Goal: Entertainment & Leisure: Browse casually

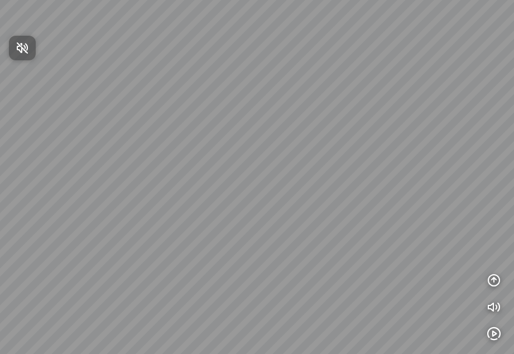
click at [240, 157] on div at bounding box center [257, 177] width 514 height 354
click at [261, 132] on div at bounding box center [257, 177] width 514 height 354
click at [88, 203] on div at bounding box center [257, 177] width 514 height 354
drag, startPoint x: 132, startPoint y: 190, endPoint x: 376, endPoint y: 201, distance: 244.1
click at [376, 201] on div at bounding box center [257, 177] width 514 height 354
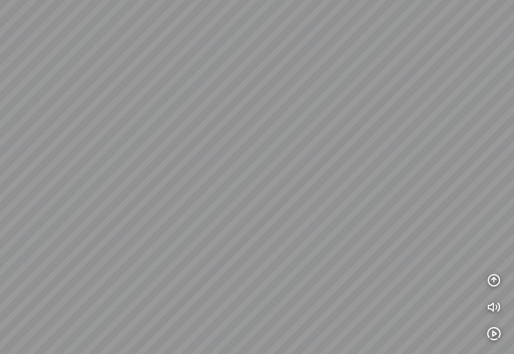
click at [161, 139] on div at bounding box center [257, 177] width 514 height 354
click at [70, 195] on div at bounding box center [257, 177] width 514 height 354
drag, startPoint x: 270, startPoint y: 247, endPoint x: 358, endPoint y: 105, distance: 166.6
click at [358, 105] on div at bounding box center [257, 177] width 514 height 354
drag, startPoint x: 345, startPoint y: 242, endPoint x: 161, endPoint y: 264, distance: 186.0
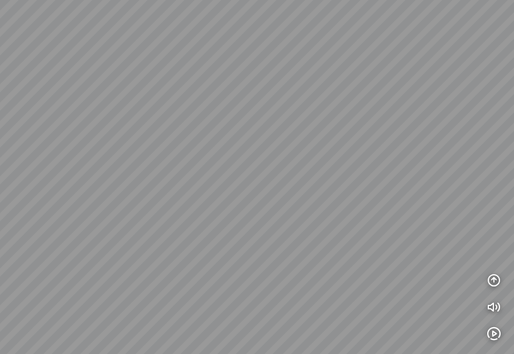
click at [161, 264] on div at bounding box center [257, 177] width 514 height 354
drag, startPoint x: 403, startPoint y: 197, endPoint x: 322, endPoint y: 206, distance: 80.8
click at [322, 206] on div at bounding box center [257, 177] width 514 height 354
drag, startPoint x: 340, startPoint y: 301, endPoint x: 342, endPoint y: 208, distance: 93.2
click at [342, 208] on div at bounding box center [257, 177] width 514 height 354
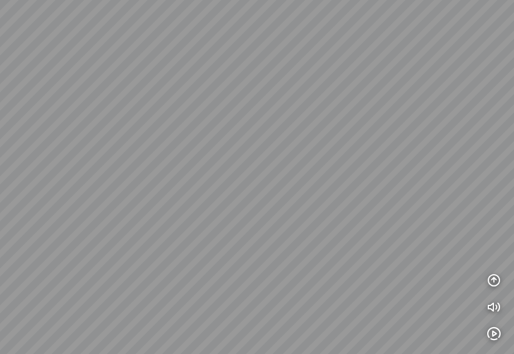
drag, startPoint x: 367, startPoint y: 290, endPoint x: 464, endPoint y: 130, distance: 187.3
click at [464, 130] on div at bounding box center [257, 177] width 514 height 354
drag, startPoint x: 309, startPoint y: 128, endPoint x: 338, endPoint y: 234, distance: 110.4
click at [342, 243] on div at bounding box center [257, 177] width 514 height 354
drag, startPoint x: 292, startPoint y: 150, endPoint x: 379, endPoint y: 237, distance: 122.3
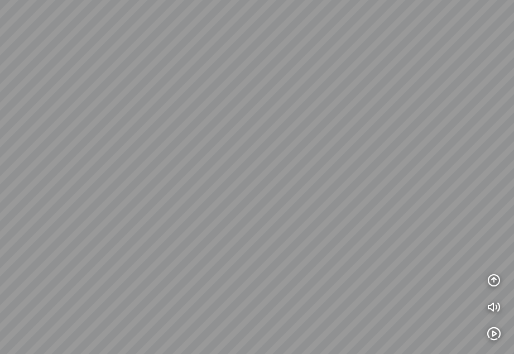
click at [379, 237] on div at bounding box center [257, 177] width 514 height 354
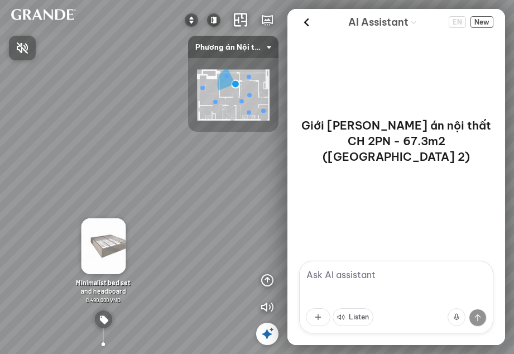
click at [107, 256] on div at bounding box center [257, 177] width 514 height 354
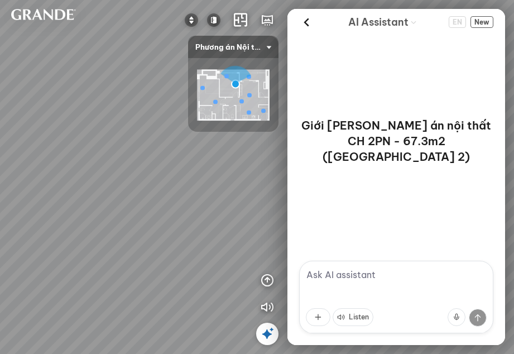
drag, startPoint x: 232, startPoint y: 288, endPoint x: 35, endPoint y: 139, distance: 246.9
click at [35, 139] on div "Minimalist decorative wardrobe – Plus 18.990.000 VND Minimalist bedside cabinet…" at bounding box center [257, 177] width 514 height 354
click at [216, 103] on div at bounding box center [215, 101] width 4 height 4
click at [248, 109] on img at bounding box center [233, 95] width 73 height 51
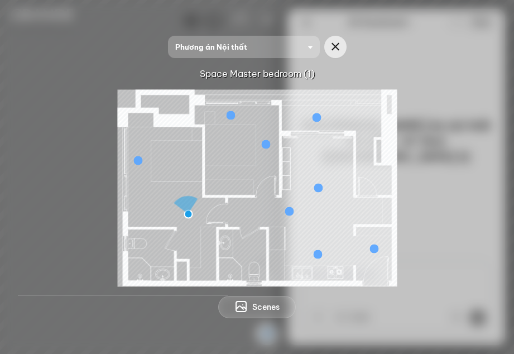
click at [290, 211] on div at bounding box center [289, 211] width 9 height 9
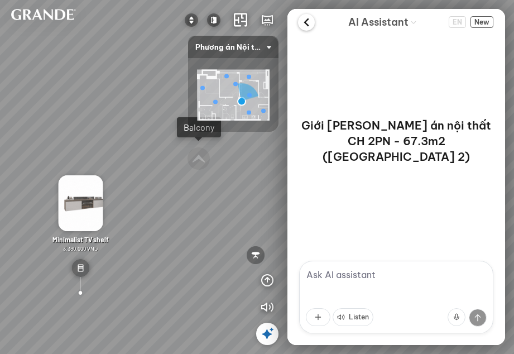
click at [309, 22] on icon at bounding box center [306, 22] width 17 height 17
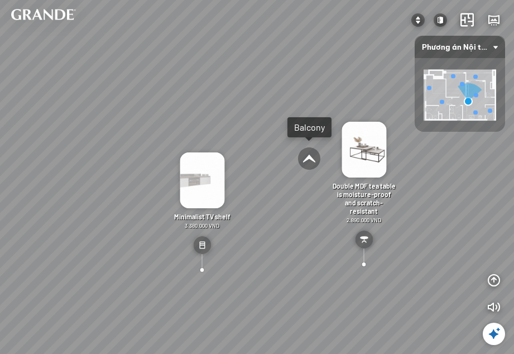
click at [365, 263] on div at bounding box center [363, 263] width 19 height 19
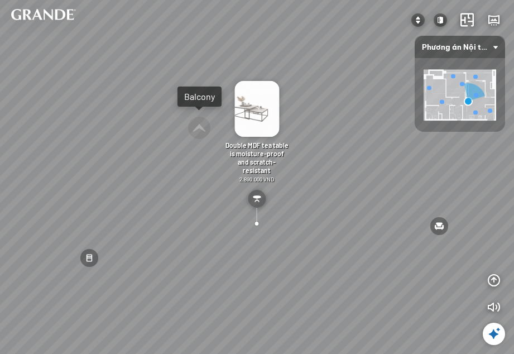
click at [258, 115] on img at bounding box center [256, 109] width 45 height 56
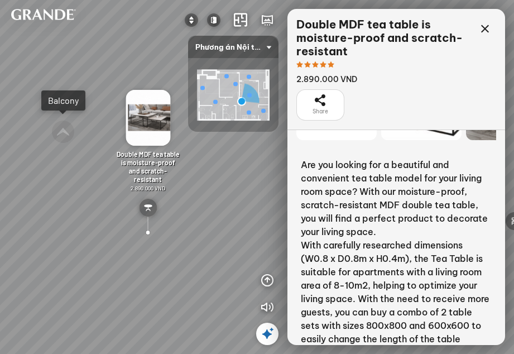
scroll to position [89, 0]
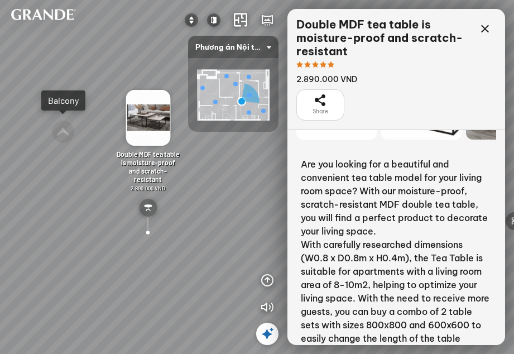
drag, startPoint x: 300, startPoint y: 136, endPoint x: 341, endPoint y: 158, distance: 46.7
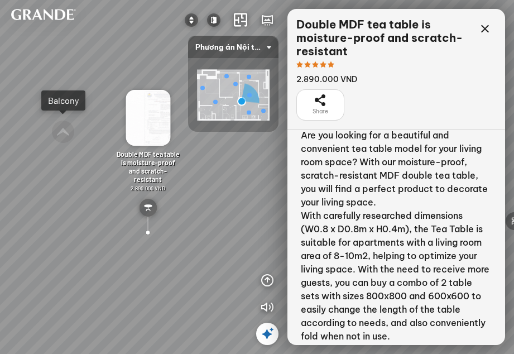
drag, startPoint x: 437, startPoint y: 276, endPoint x: 443, endPoint y: 246, distance: 30.2
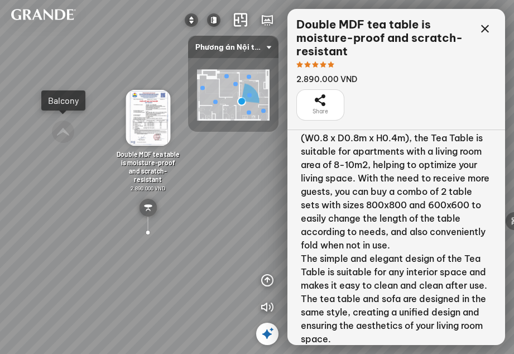
drag, startPoint x: 421, startPoint y: 307, endPoint x: 444, endPoint y: 249, distance: 62.7
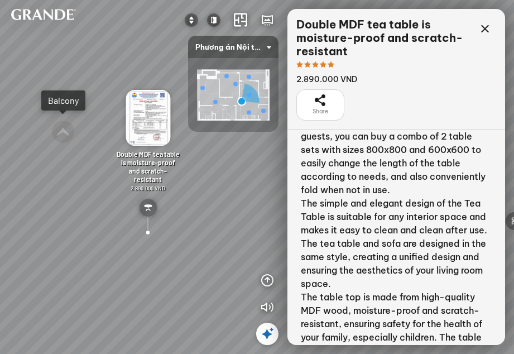
drag, startPoint x: 417, startPoint y: 297, endPoint x: 444, endPoint y: 244, distance: 59.6
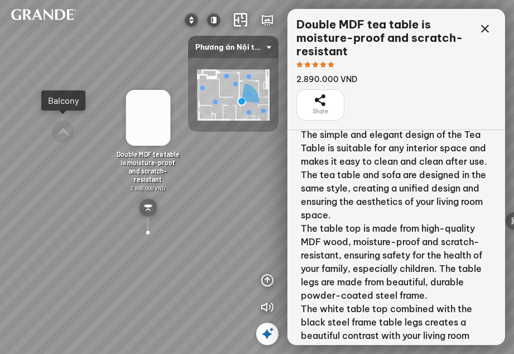
drag, startPoint x: 407, startPoint y: 304, endPoint x: 445, endPoint y: 239, distance: 75.8
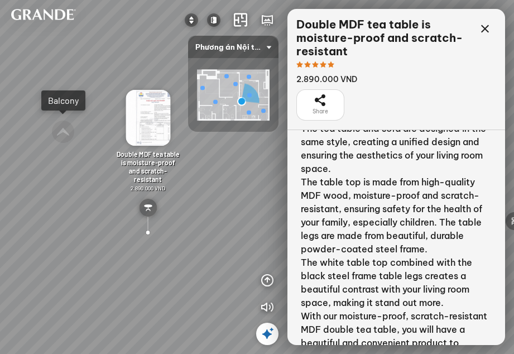
drag, startPoint x: 398, startPoint y: 329, endPoint x: 429, endPoint y: 272, distance: 64.4
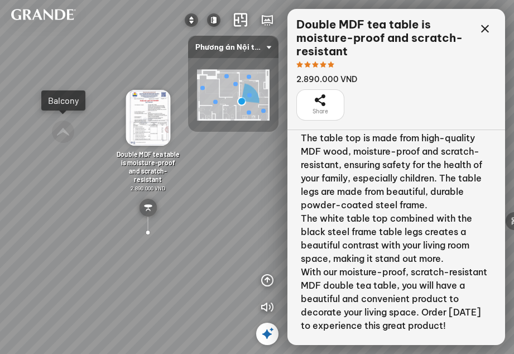
drag, startPoint x: 398, startPoint y: 324, endPoint x: 423, endPoint y: 284, distance: 47.1
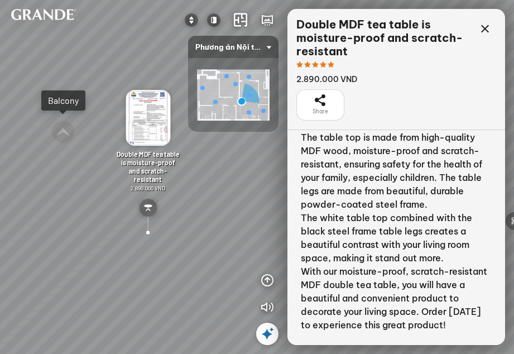
drag, startPoint x: 401, startPoint y: 328, endPoint x: 435, endPoint y: 279, distance: 59.0
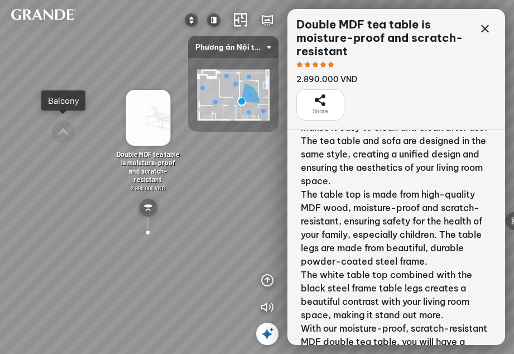
drag, startPoint x: 431, startPoint y: 271, endPoint x: 444, endPoint y: 328, distance: 58.2
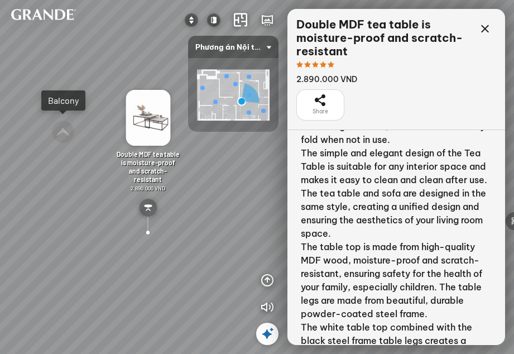
drag, startPoint x: 446, startPoint y: 237, endPoint x: 440, endPoint y: 290, distance: 53.4
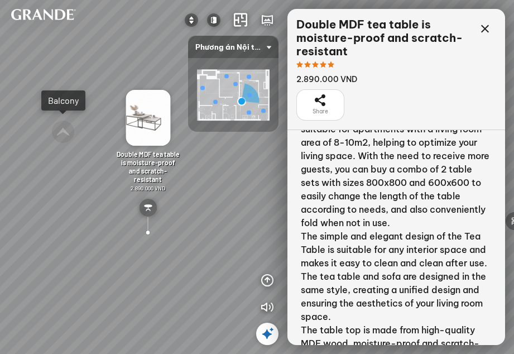
drag, startPoint x: 451, startPoint y: 205, endPoint x: 447, endPoint y: 288, distance: 82.7
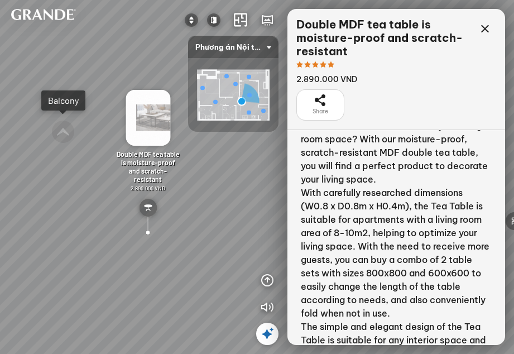
drag, startPoint x: 441, startPoint y: 205, endPoint x: 435, endPoint y: 295, distance: 90.6
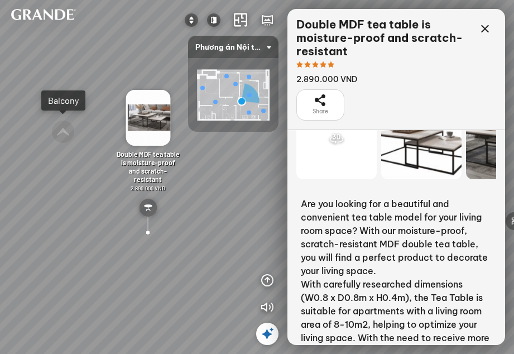
drag, startPoint x: 440, startPoint y: 199, endPoint x: 437, endPoint y: 290, distance: 91.5
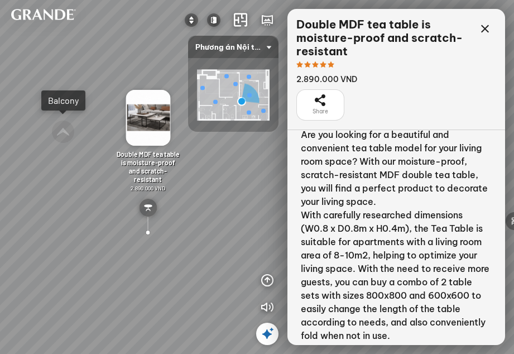
drag, startPoint x: 425, startPoint y: 299, endPoint x: 449, endPoint y: 220, distance: 82.4
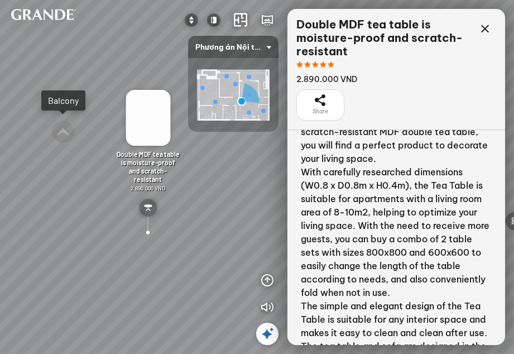
drag, startPoint x: 418, startPoint y: 266, endPoint x: 438, endPoint y: 227, distance: 44.4
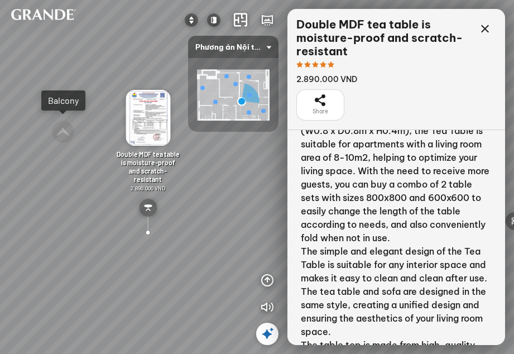
drag, startPoint x: 303, startPoint y: 135, endPoint x: 322, endPoint y: 398, distance: 263.5
click at [322, 353] on html "MDF dining table is moisture-proof and scratch-resistant 2.890.000 VND Leather …" at bounding box center [257, 177] width 514 height 354
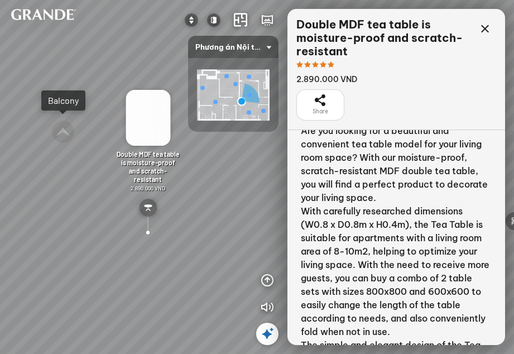
drag, startPoint x: 405, startPoint y: 192, endPoint x: 395, endPoint y: 256, distance: 64.4
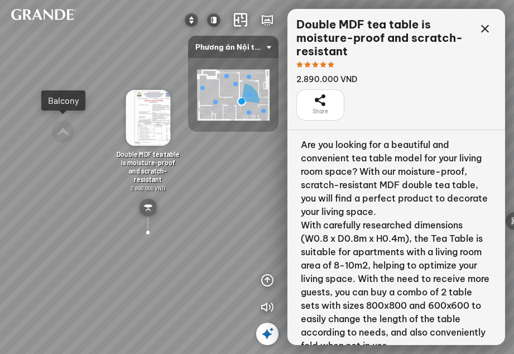
scroll to position [109, 0]
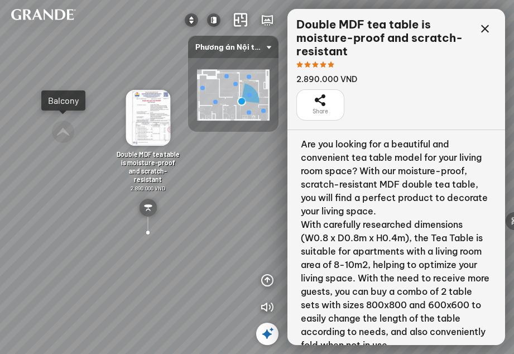
drag, startPoint x: 420, startPoint y: 151, endPoint x: 425, endPoint y: 162, distance: 11.5
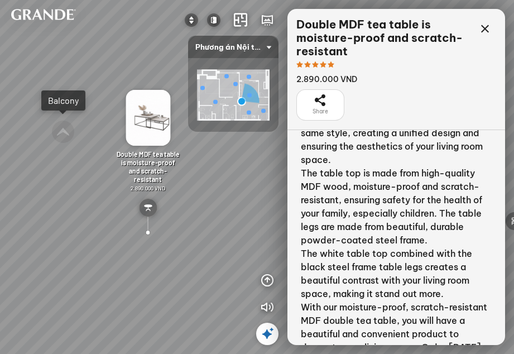
scroll to position [423, 0]
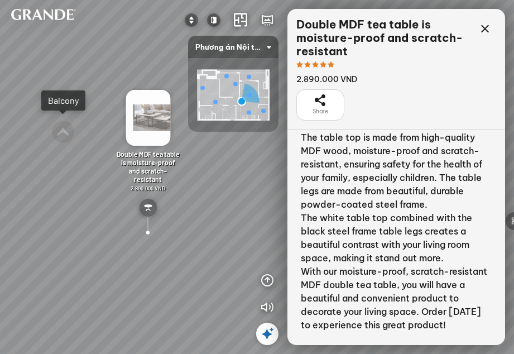
click at [401, 73] on div "Double MDF tea table is moisture-proof and scratch-resistant 2.890.000 VND" at bounding box center [384, 51] width 177 height 67
click at [374, 102] on div "Share" at bounding box center [396, 104] width 200 height 31
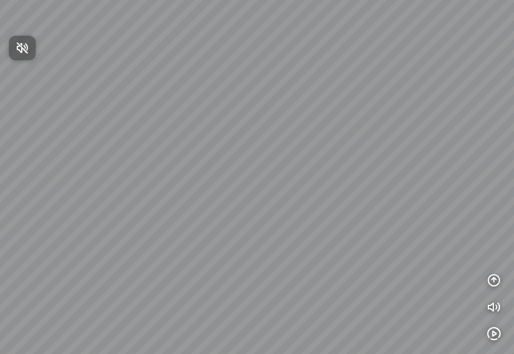
drag, startPoint x: 310, startPoint y: 214, endPoint x: 430, endPoint y: 307, distance: 151.8
click at [430, 307] on div at bounding box center [257, 177] width 514 height 354
click at [302, 181] on div at bounding box center [257, 177] width 514 height 354
drag, startPoint x: 370, startPoint y: 68, endPoint x: 519, endPoint y: 65, distance: 149.6
click at [513, 65] on html "INFO: krpano 1.20.8 (build 2020-09-15) INFO: HTML5/Desktop - Microsoft Edge 140…" at bounding box center [257, 177] width 514 height 354
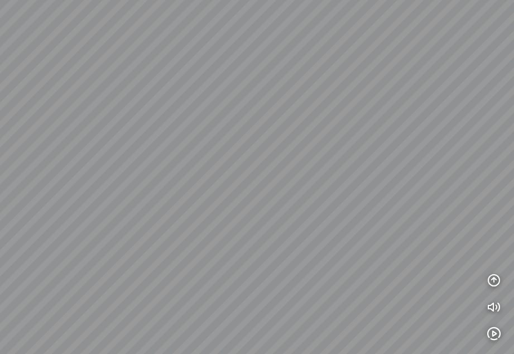
drag, startPoint x: 140, startPoint y: 129, endPoint x: 473, endPoint y: 211, distance: 343.0
click at [473, 211] on div at bounding box center [257, 177] width 514 height 354
drag, startPoint x: 440, startPoint y: 160, endPoint x: 316, endPoint y: 230, distance: 141.9
click at [316, 230] on div at bounding box center [257, 177] width 514 height 354
drag, startPoint x: 378, startPoint y: 269, endPoint x: 322, endPoint y: 244, distance: 61.0
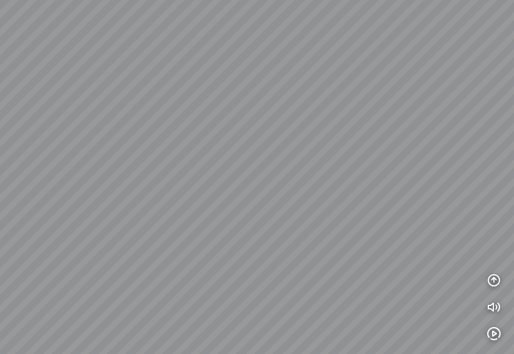
click at [322, 244] on div at bounding box center [257, 177] width 514 height 354
drag, startPoint x: 378, startPoint y: 256, endPoint x: 359, endPoint y: 247, distance: 21.2
click at [359, 247] on div at bounding box center [257, 177] width 514 height 354
drag, startPoint x: 380, startPoint y: 284, endPoint x: 344, endPoint y: 268, distance: 39.2
click at [344, 268] on div at bounding box center [257, 177] width 514 height 354
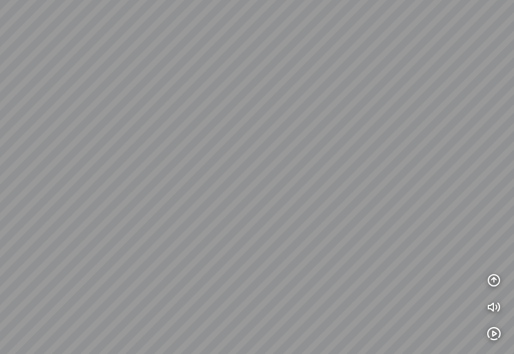
drag, startPoint x: 333, startPoint y: 267, endPoint x: 196, endPoint y: 227, distance: 143.2
click at [196, 227] on div at bounding box center [257, 177] width 514 height 354
drag, startPoint x: 240, startPoint y: 168, endPoint x: 175, endPoint y: 209, distance: 76.9
click at [175, 209] on div at bounding box center [257, 177] width 514 height 354
drag, startPoint x: 387, startPoint y: 293, endPoint x: 537, endPoint y: 324, distance: 153.7
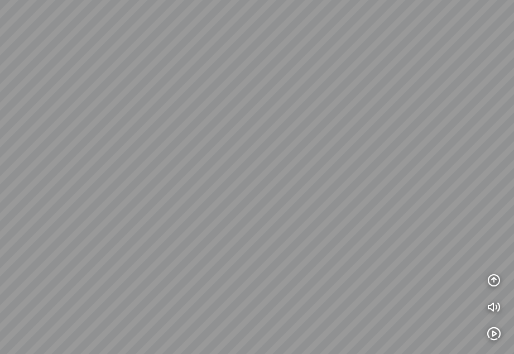
click at [513, 324] on html "INFO: krpano 1.20.8 (build 2020-09-15) INFO: HTML5/Desktop - Microsoft Edge 140…" at bounding box center [257, 177] width 514 height 354
drag, startPoint x: 250, startPoint y: 175, endPoint x: 266, endPoint y: 225, distance: 52.8
click at [266, 225] on div at bounding box center [257, 177] width 514 height 354
drag, startPoint x: 211, startPoint y: 271, endPoint x: 519, endPoint y: 172, distance: 323.6
click at [513, 172] on html "INFO: krpano 1.20.8 (build 2020-09-15) INFO: HTML5/Desktop - Microsoft Edge 140…" at bounding box center [257, 177] width 514 height 354
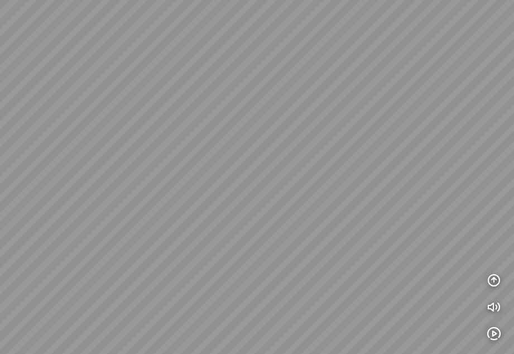
drag, startPoint x: 396, startPoint y: 175, endPoint x: 259, endPoint y: 208, distance: 140.6
click at [259, 208] on div at bounding box center [257, 177] width 514 height 354
drag, startPoint x: 458, startPoint y: 170, endPoint x: 389, endPoint y: 257, distance: 110.8
click at [389, 257] on div at bounding box center [257, 177] width 514 height 354
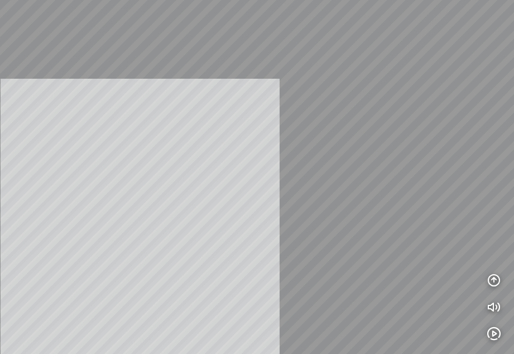
click at [201, 189] on div "INFO: krpano 1.20.8 (build 2020-09-15) INFO: HTML5/Desktop - Microsoft Edge 140…" at bounding box center [257, 177] width 514 height 354
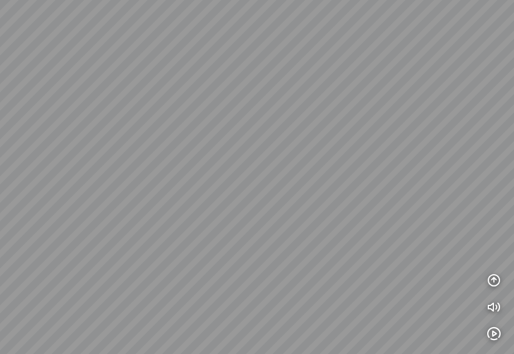
drag, startPoint x: 267, startPoint y: 193, endPoint x: 323, endPoint y: 148, distance: 71.8
click at [323, 148] on div at bounding box center [257, 177] width 514 height 354
drag, startPoint x: 259, startPoint y: 213, endPoint x: 382, endPoint y: 196, distance: 123.3
click at [382, 196] on div at bounding box center [257, 177] width 514 height 354
drag, startPoint x: 294, startPoint y: 272, endPoint x: 344, endPoint y: 232, distance: 64.0
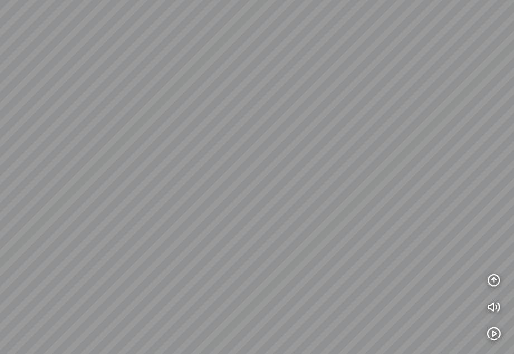
click at [344, 232] on div at bounding box center [257, 177] width 514 height 354
click at [261, 252] on div at bounding box center [257, 177] width 514 height 354
drag, startPoint x: 348, startPoint y: 237, endPoint x: 49, endPoint y: 327, distance: 312.3
click at [50, 337] on div at bounding box center [257, 177] width 514 height 354
drag, startPoint x: 299, startPoint y: 297, endPoint x: 191, endPoint y: 200, distance: 145.4
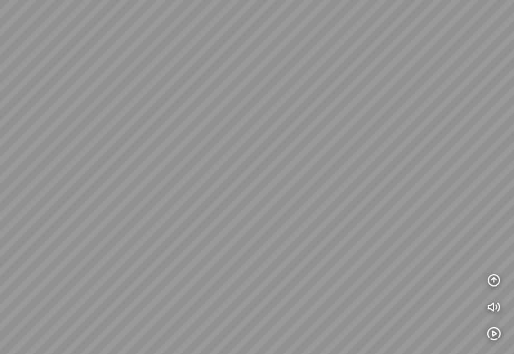
click at [191, 200] on div at bounding box center [257, 177] width 514 height 354
drag, startPoint x: 406, startPoint y: 150, endPoint x: 341, endPoint y: 198, distance: 80.7
click at [341, 198] on div at bounding box center [257, 177] width 514 height 354
drag, startPoint x: 227, startPoint y: 322, endPoint x: 254, endPoint y: 261, distance: 67.7
click at [395, 261] on div at bounding box center [257, 177] width 514 height 354
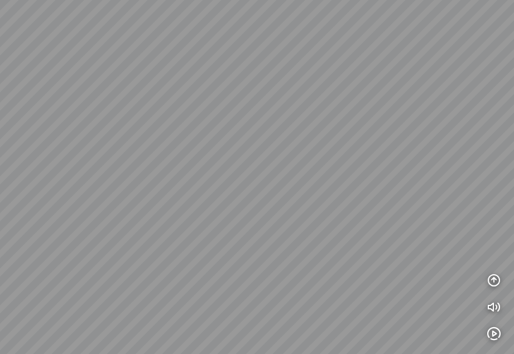
drag, startPoint x: 95, startPoint y: 256, endPoint x: 126, endPoint y: 334, distance: 84.4
click at [114, 339] on div at bounding box center [257, 177] width 514 height 354
drag, startPoint x: 233, startPoint y: 288, endPoint x: 185, endPoint y: 350, distance: 77.9
click at [185, 350] on div at bounding box center [257, 177] width 514 height 354
drag, startPoint x: 193, startPoint y: 217, endPoint x: 301, endPoint y: 215, distance: 107.7
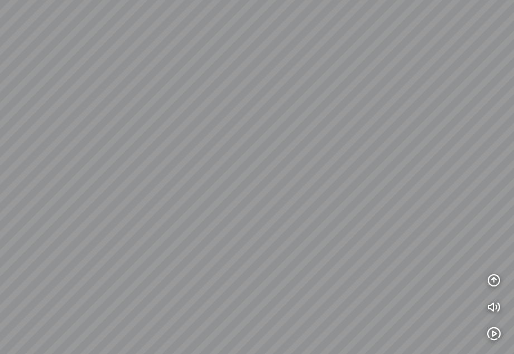
click at [301, 215] on div at bounding box center [257, 177] width 514 height 354
drag, startPoint x: 251, startPoint y: 187, endPoint x: 517, endPoint y: 131, distance: 272.0
click at [513, 131] on html "INFO: krpano 1.20.8 (build 2020-09-15) INFO: HTML5/Desktop - Microsoft Edge 140…" at bounding box center [257, 177] width 514 height 354
drag, startPoint x: 416, startPoint y: 181, endPoint x: 273, endPoint y: 192, distance: 143.8
click at [273, 192] on div at bounding box center [257, 177] width 514 height 354
